Goal: Complete application form: Complete application form

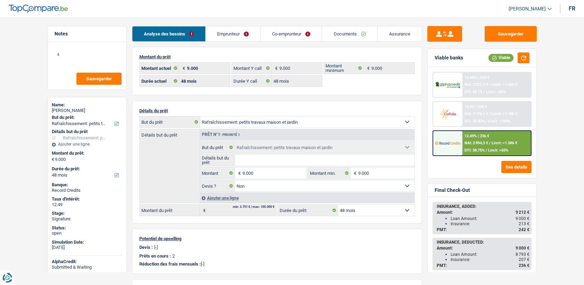
select select "houseOrGarden"
select select "48"
select select "32"
select select "worker"
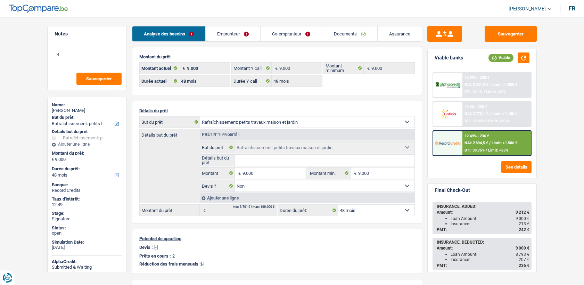
select select "netSalary"
select select "mealVouchers"
select select "BE"
select select "smallCompanies"
click at [319, 27] on link "Co-emprunteur" at bounding box center [291, 33] width 61 height 15
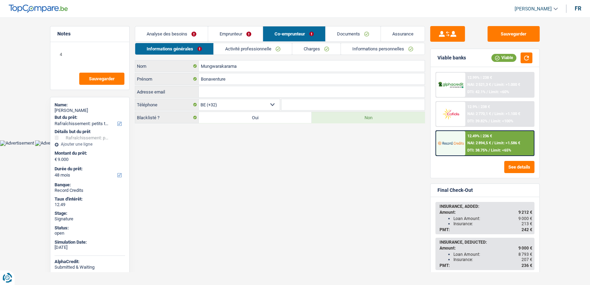
click at [208, 27] on li "Emprunteur" at bounding box center [235, 34] width 55 height 16
click at [228, 41] on link "Emprunteur" at bounding box center [235, 33] width 55 height 15
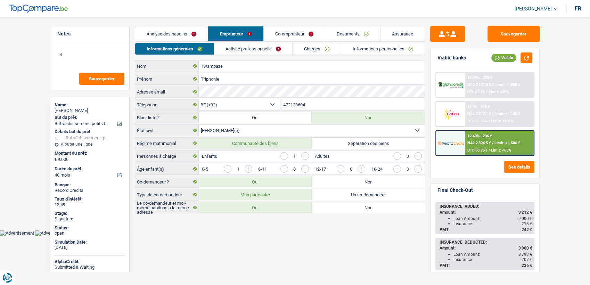
click at [229, 47] on link "Activité professionnelle" at bounding box center [253, 48] width 78 height 11
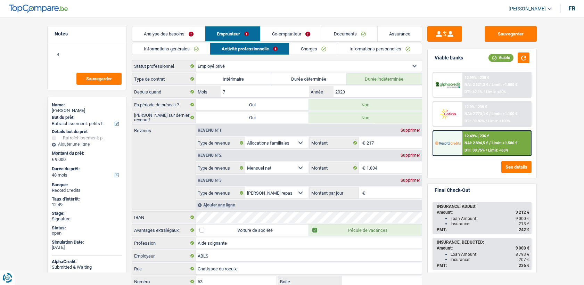
click at [276, 41] on li "Co-emprunteur" at bounding box center [290, 34] width 61 height 16
click at [267, 32] on link "Co-emprunteur" at bounding box center [291, 33] width 61 height 15
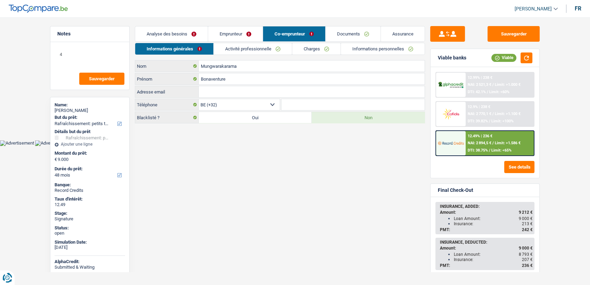
click at [253, 46] on link "Activité professionnelle" at bounding box center [253, 48] width 78 height 11
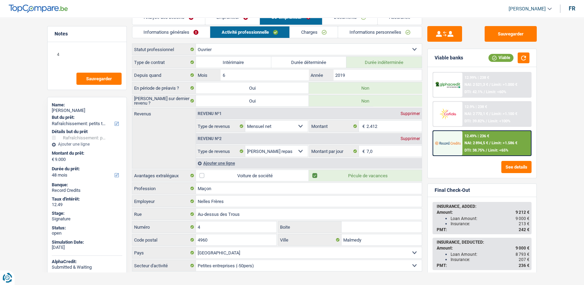
scroll to position [24, 0]
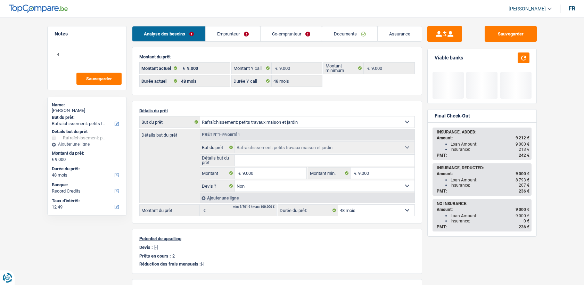
select select "houseOrGarden"
select select "48"
select select "record credits"
select select "32"
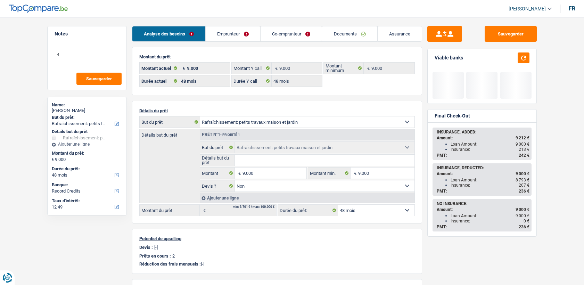
select select "married"
drag, startPoint x: 0, startPoint y: 0, endPoint x: 239, endPoint y: 37, distance: 241.9
click at [239, 37] on link "Emprunteur" at bounding box center [233, 33] width 55 height 15
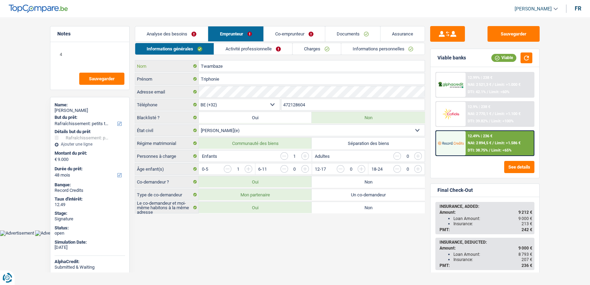
click at [207, 64] on input "Twambaze" at bounding box center [312, 65] width 226 height 11
click at [241, 51] on link "Activité professionnelle" at bounding box center [253, 48] width 78 height 11
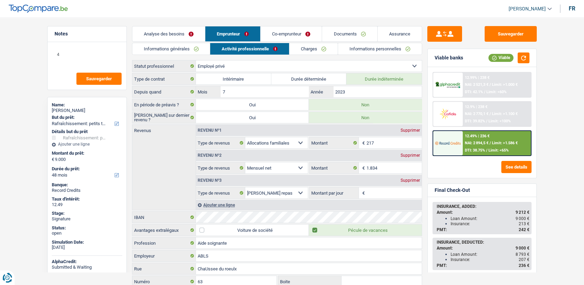
click at [312, 48] on link "Charges" at bounding box center [313, 48] width 48 height 11
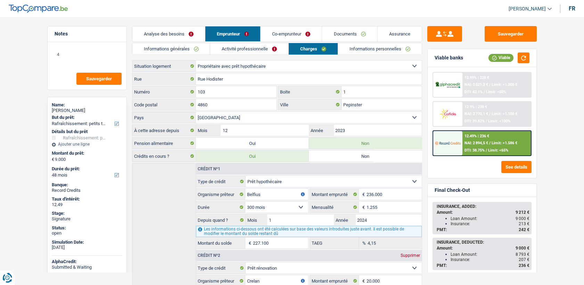
click at [272, 35] on link "Co-emprunteur" at bounding box center [291, 33] width 61 height 15
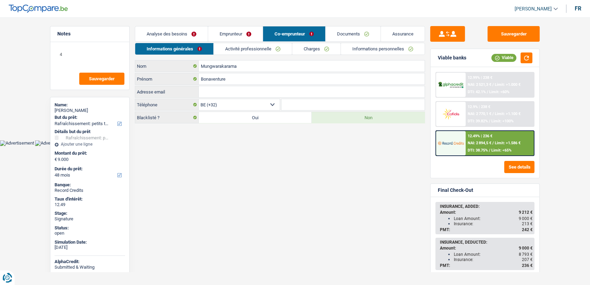
click at [270, 52] on link "Activité professionnelle" at bounding box center [253, 48] width 78 height 11
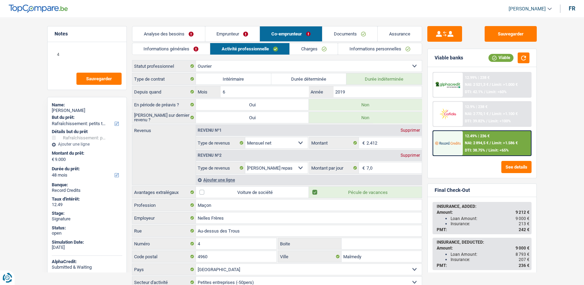
click at [312, 51] on link "Charges" at bounding box center [314, 48] width 48 height 11
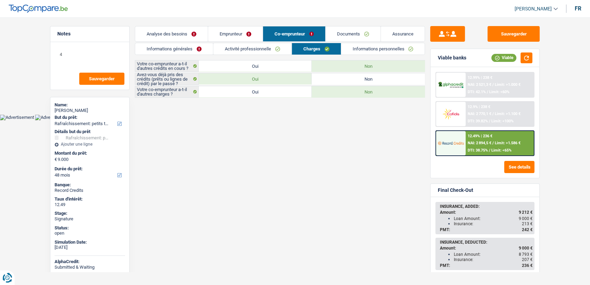
click at [243, 32] on link "Emprunteur" at bounding box center [235, 33] width 55 height 15
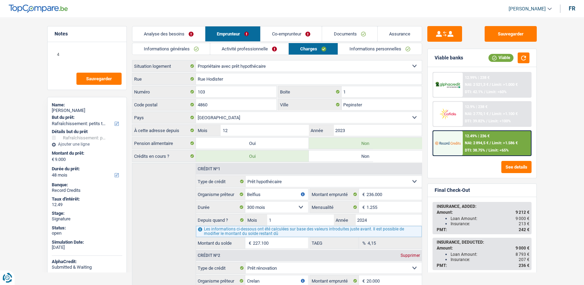
click at [254, 50] on link "Activité professionnelle" at bounding box center [249, 48] width 78 height 11
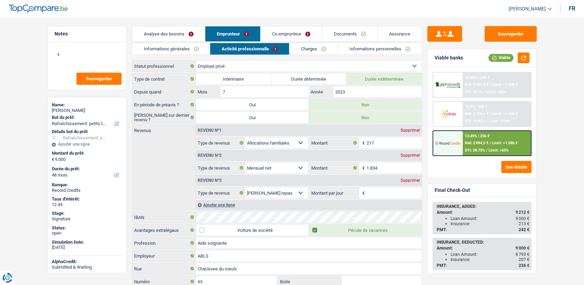
click at [303, 51] on link "Charges" at bounding box center [313, 48] width 48 height 11
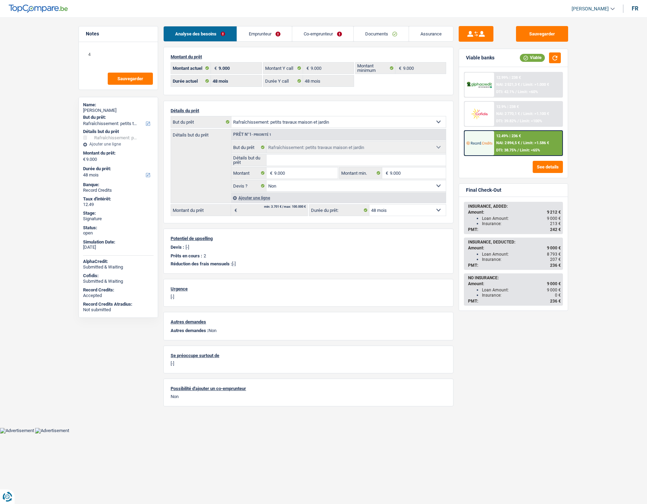
select select "houseOrGarden"
select select "48"
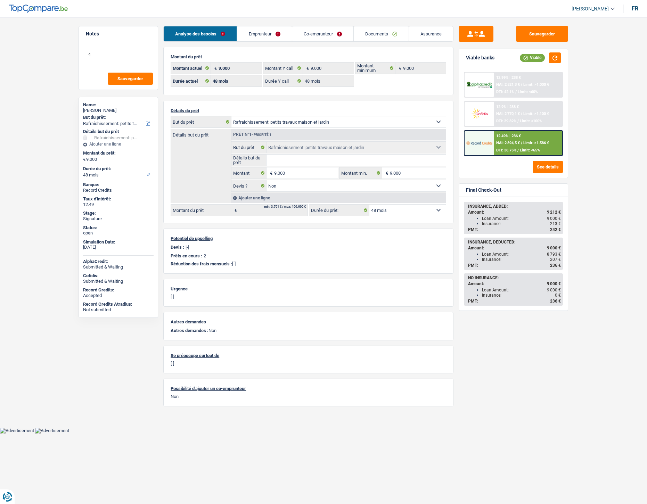
select select "houseOrGarden"
select select "false"
select select "48"
select select "privateEmployee"
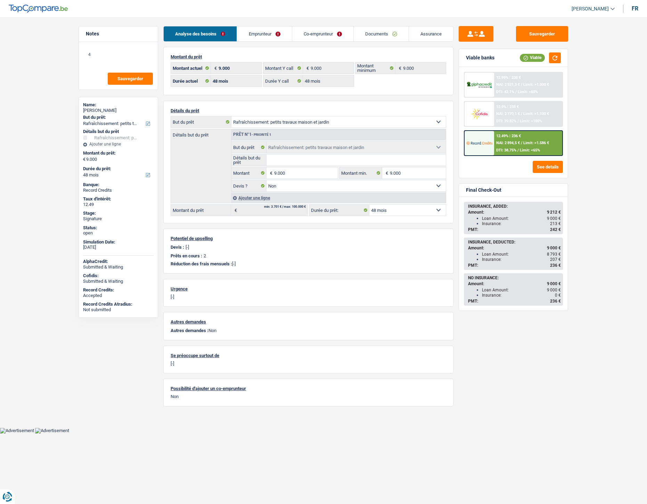
select select "familyAllowances"
select select "netSalary"
select select "mealVouchers"
select select "BE"
select select "bigCompanies"
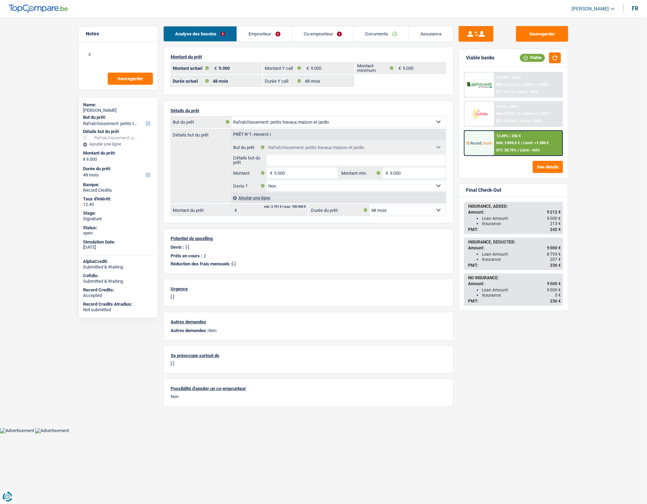
click at [263, 35] on link "Emprunteur" at bounding box center [264, 33] width 55 height 15
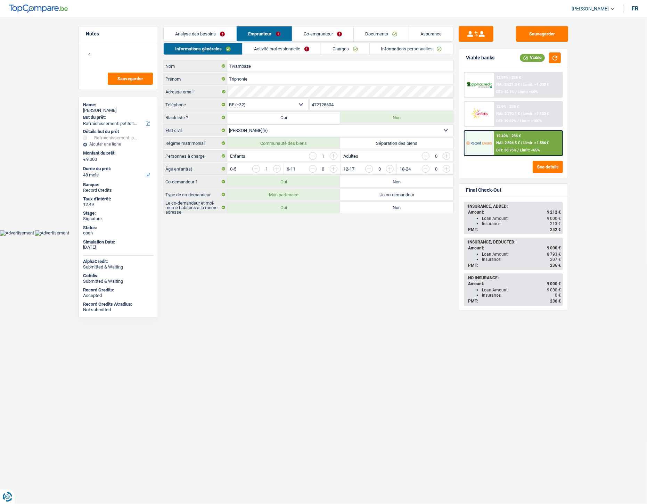
click at [263, 53] on link "Activité professionnelle" at bounding box center [281, 48] width 78 height 11
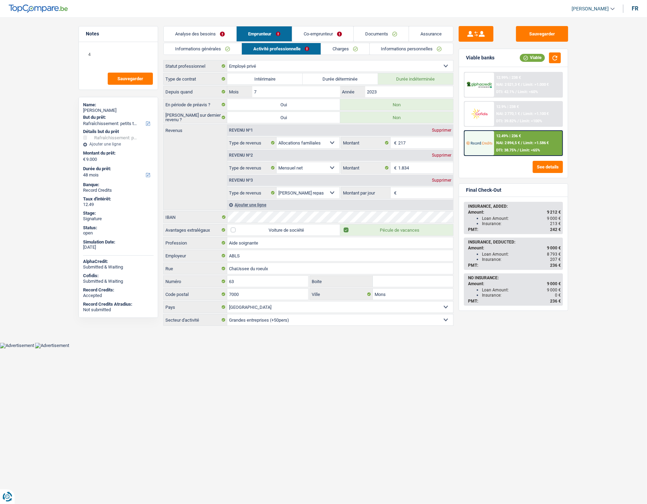
click at [336, 26] on li "Co-emprunteur" at bounding box center [322, 34] width 61 height 16
click at [309, 39] on link "Co-emprunteur" at bounding box center [322, 33] width 61 height 15
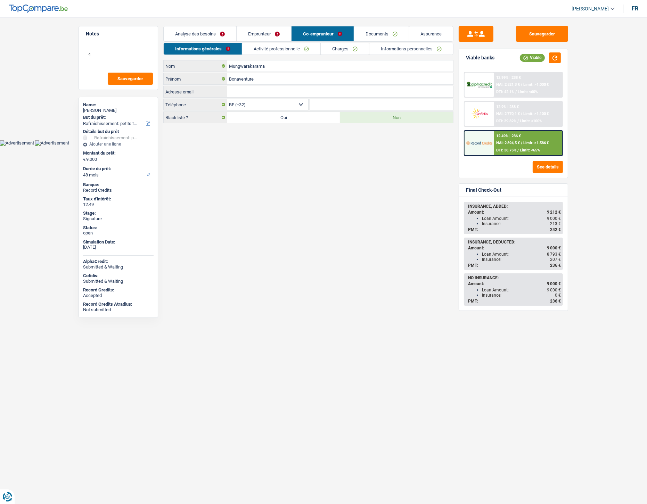
click at [292, 54] on link "Activité professionnelle" at bounding box center [281, 48] width 78 height 11
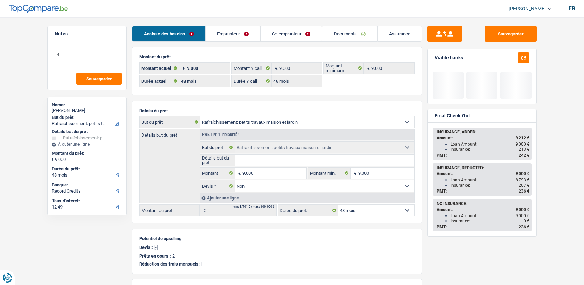
select select "houseOrGarden"
select select "48"
select select "record credits"
select select "48"
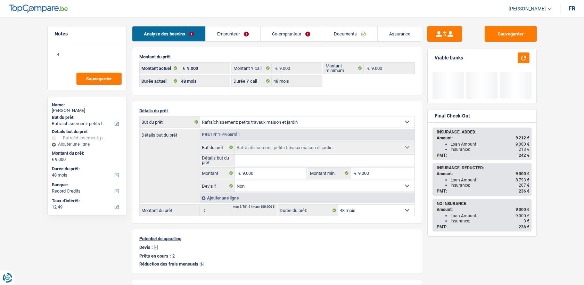
select select "48"
select select "houseOrGarden"
select select "false"
select select "48"
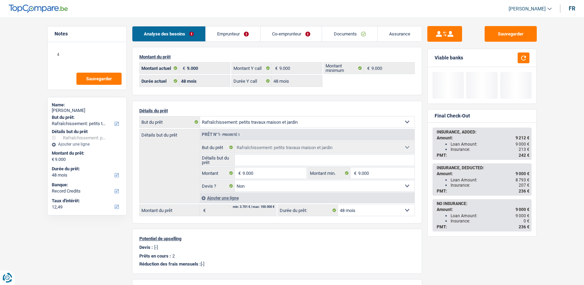
select select "32"
select select "married"
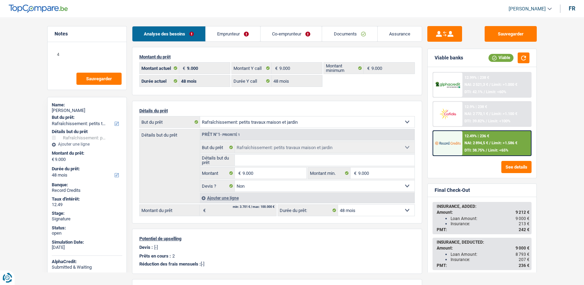
click at [238, 34] on link "Emprunteur" at bounding box center [233, 33] width 55 height 15
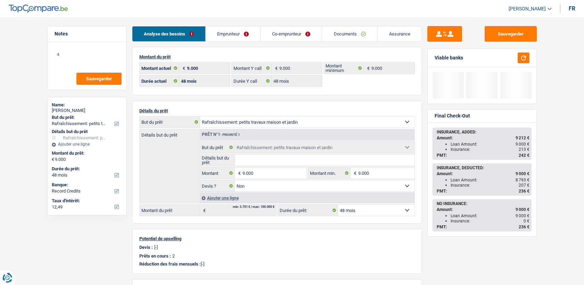
select select "houseOrGarden"
select select "48"
select select "record credits"
select select "32"
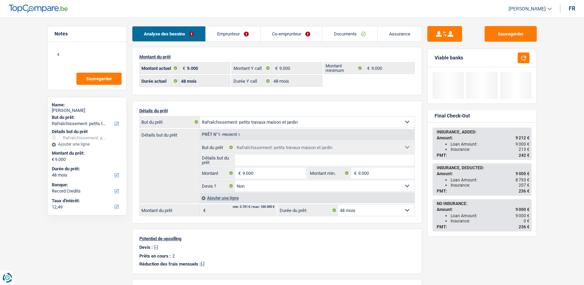
select select "married"
click at [243, 35] on link "Emprunteur" at bounding box center [233, 33] width 55 height 15
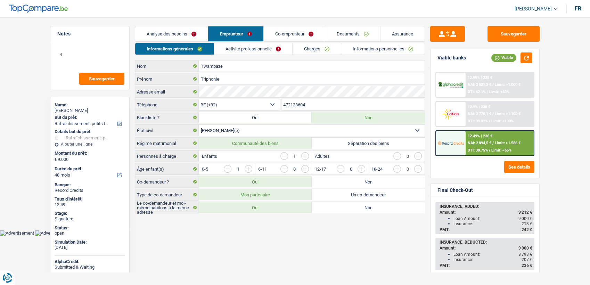
click at [255, 47] on link "Activité professionnelle" at bounding box center [253, 48] width 78 height 11
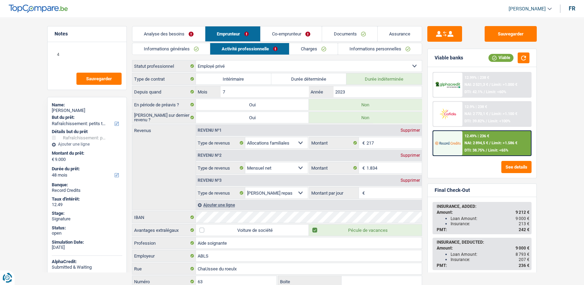
click at [280, 34] on link "Co-emprunteur" at bounding box center [291, 33] width 61 height 15
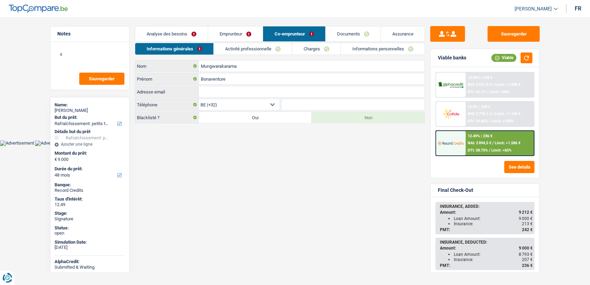
click at [243, 46] on link "Activité professionnelle" at bounding box center [253, 48] width 78 height 11
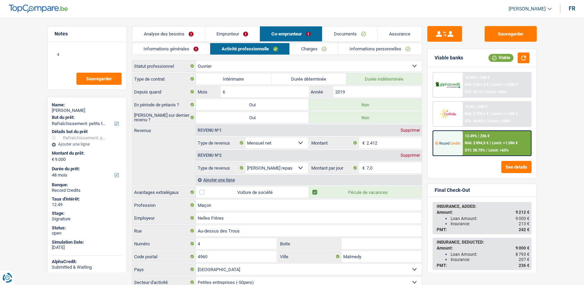
click at [238, 37] on link "Emprunteur" at bounding box center [232, 33] width 55 height 15
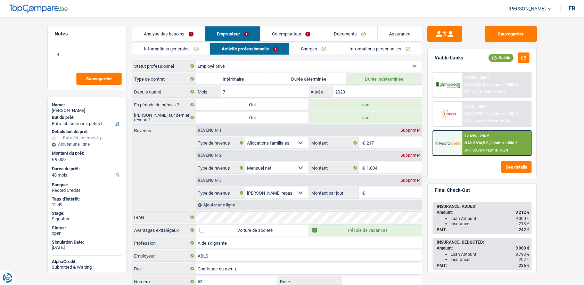
click at [361, 50] on link "Informations personnelles" at bounding box center [380, 48] width 84 height 11
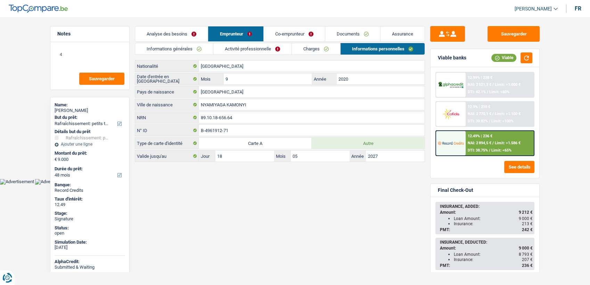
click at [347, 40] on link "Documents" at bounding box center [352, 33] width 55 height 15
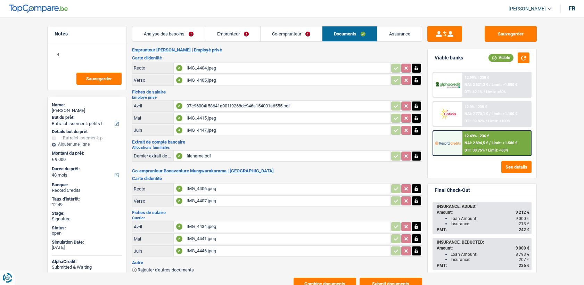
click at [196, 159] on div "filename.pdf" at bounding box center [288, 156] width 202 height 10
click at [254, 30] on link "Emprunteur" at bounding box center [232, 33] width 55 height 15
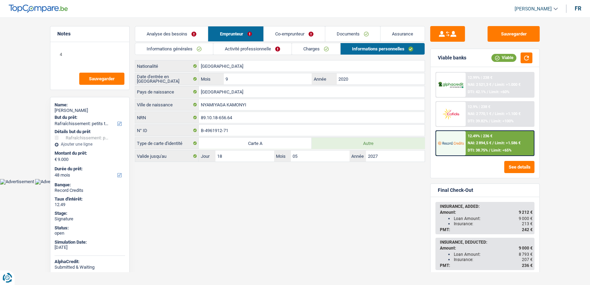
click at [253, 41] on link "Emprunteur" at bounding box center [235, 33] width 55 height 15
click at [253, 41] on li "Emprunteur" at bounding box center [235, 34] width 55 height 16
click at [255, 45] on link "Activité professionnelle" at bounding box center [252, 48] width 78 height 11
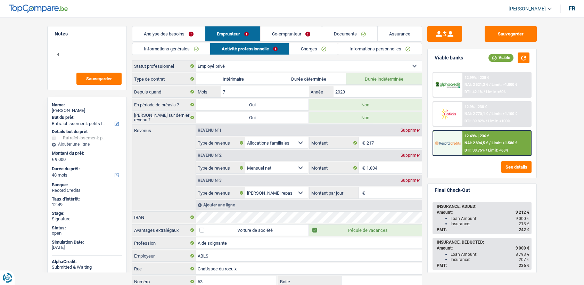
click at [270, 25] on main "Notes 4 Sauvegarder Name: Triphonie Twambaze But du prêt: Confort maison: meubl…" at bounding box center [292, 176] width 584 height 332
click at [271, 32] on link "Co-emprunteur" at bounding box center [291, 33] width 61 height 15
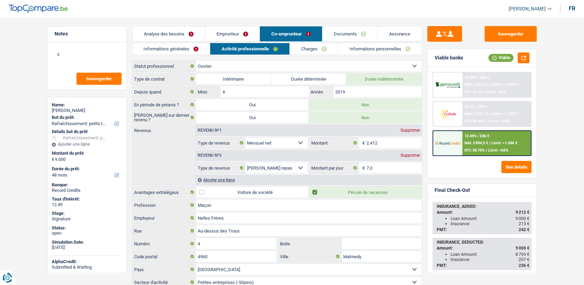
click at [215, 40] on link "Emprunteur" at bounding box center [232, 33] width 55 height 15
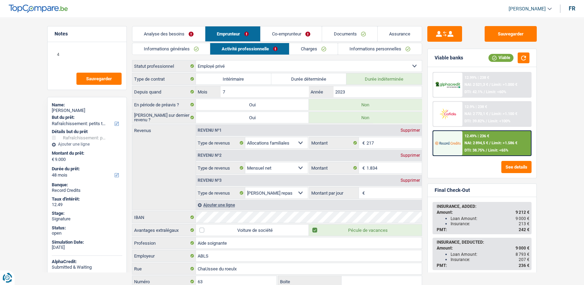
click at [357, 37] on link "Documents" at bounding box center [349, 33] width 55 height 15
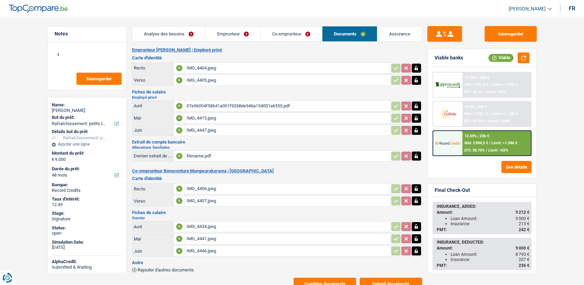
click at [230, 104] on div "07e96004f58641a001f9268de946a154001a6555.pdf" at bounding box center [288, 106] width 202 height 10
click at [199, 128] on div "IMG_4447.jpeg" at bounding box center [288, 130] width 202 height 10
click at [266, 28] on link "Co-emprunteur" at bounding box center [291, 33] width 61 height 15
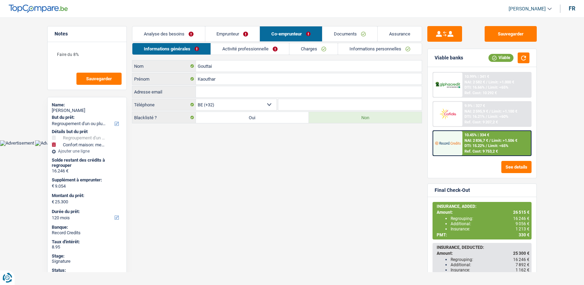
select select "refinancing"
select select "household"
select select "120"
select select "32"
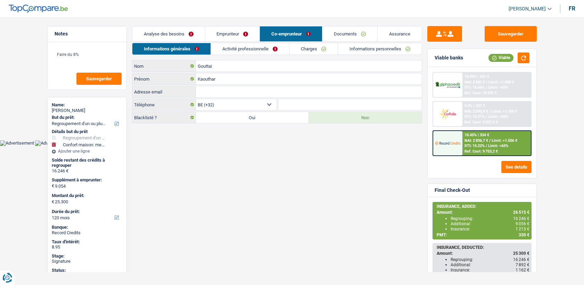
select select "housewife"
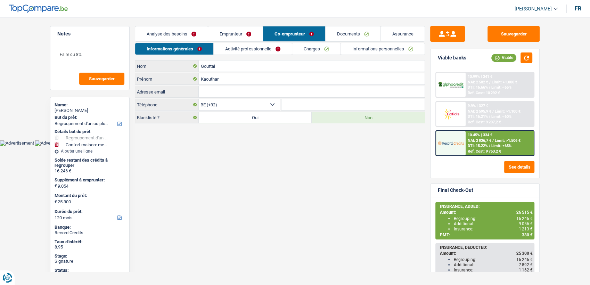
click at [252, 50] on link "Activité professionnelle" at bounding box center [253, 48] width 78 height 11
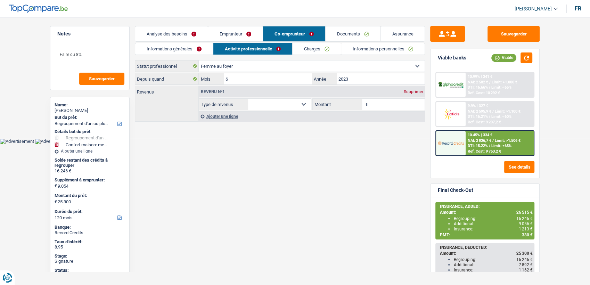
click at [247, 34] on link "Emprunteur" at bounding box center [235, 33] width 55 height 15
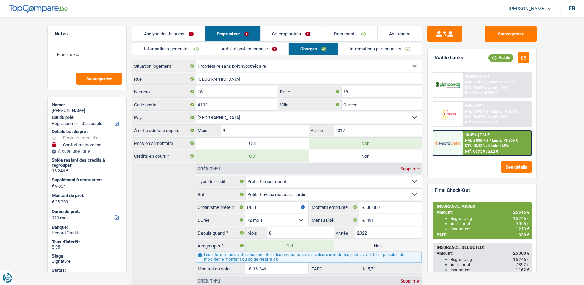
click at [226, 46] on link "Activité professionnelle" at bounding box center [249, 48] width 78 height 11
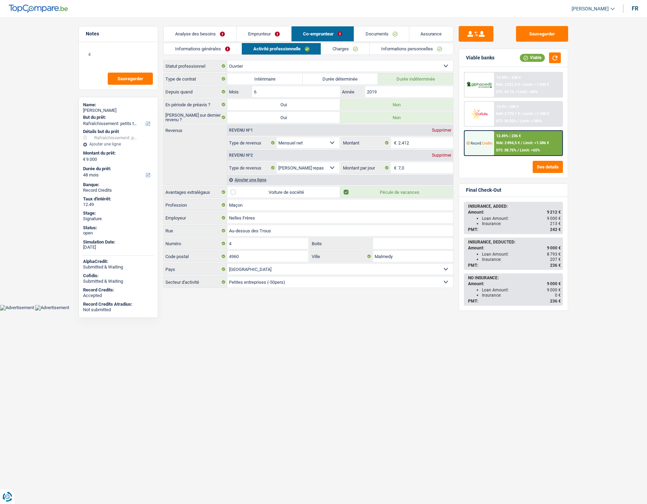
select select "houseOrGarden"
select select "48"
select select "worker"
select select "netSalary"
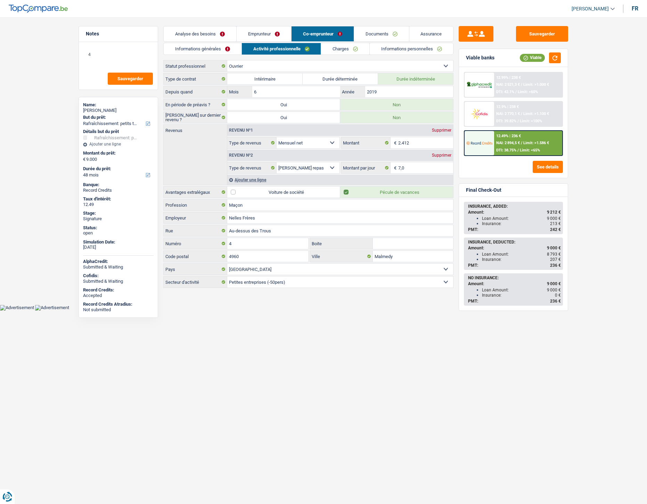
select select "mealVouchers"
select select "BE"
select select "smallCompanies"
